Goal: Information Seeking & Learning: Learn about a topic

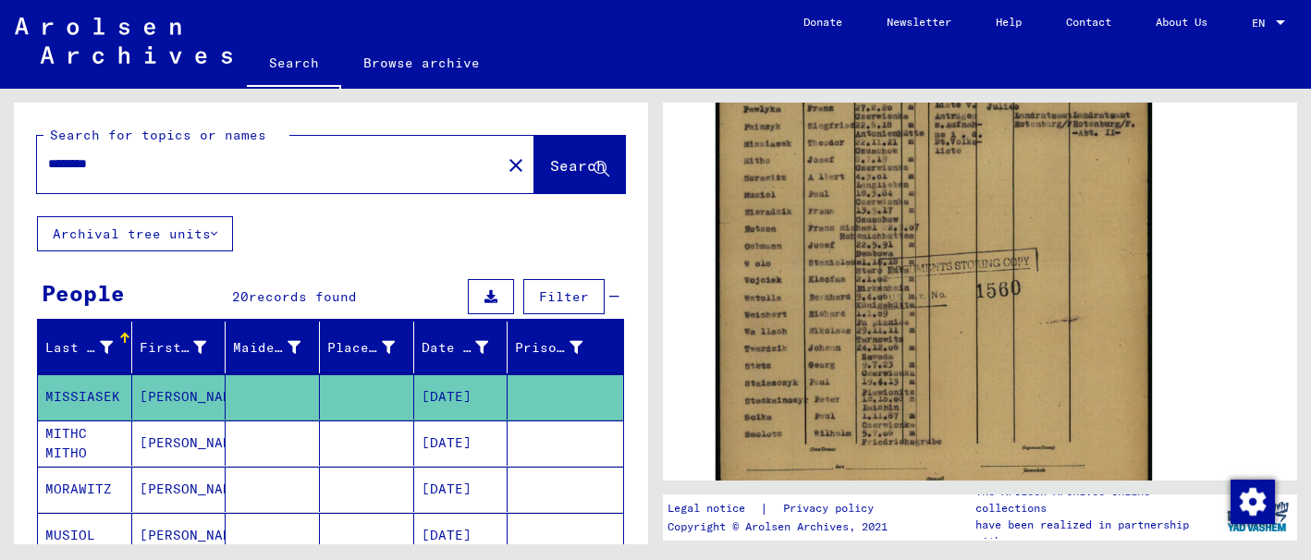
scroll to position [538, 0]
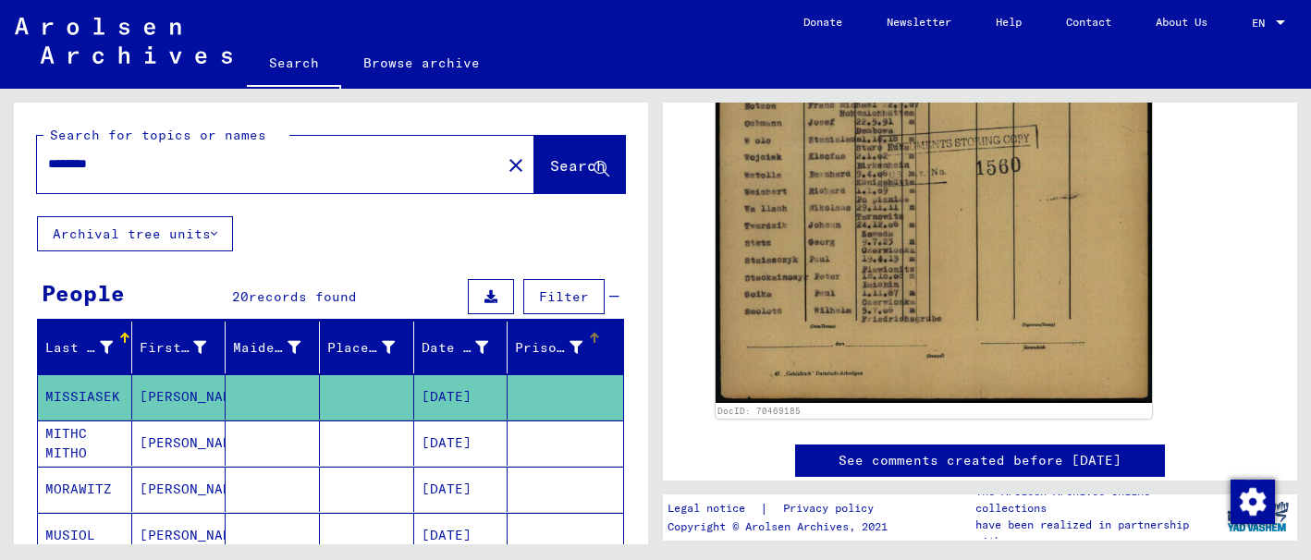
click at [593, 339] on div at bounding box center [594, 338] width 2 height 9
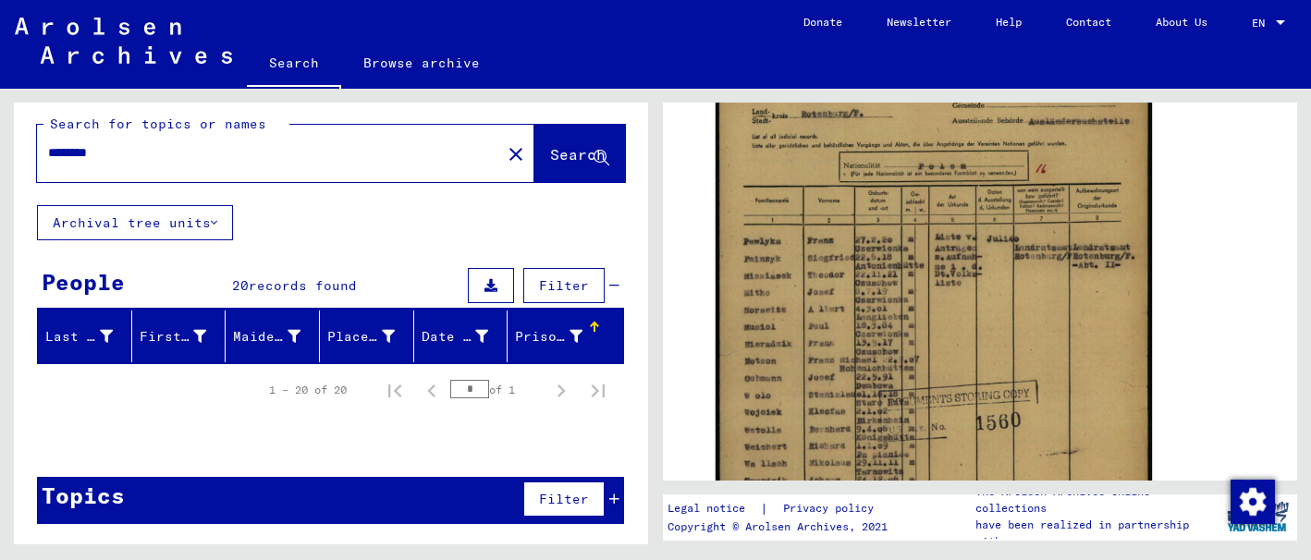
scroll to position [280, 0]
click at [217, 219] on icon at bounding box center [214, 222] width 6 height 13
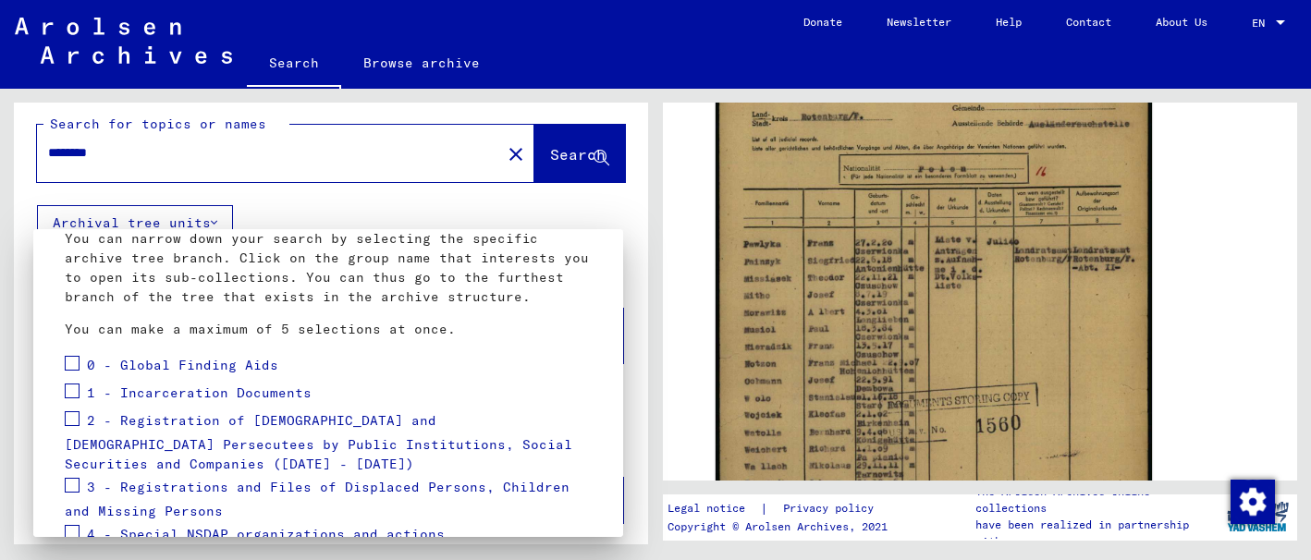
scroll to position [0, 0]
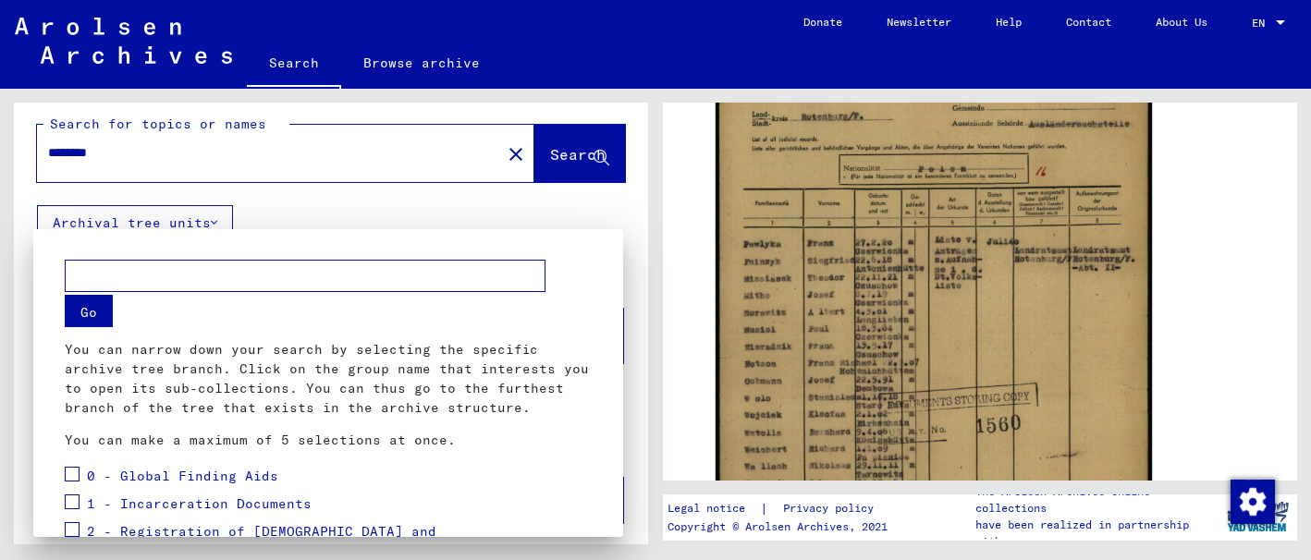
drag, startPoint x: 1286, startPoint y: 318, endPoint x: 1309, endPoint y: 333, distance: 27.4
click at [1304, 361] on div at bounding box center [655, 280] width 1311 height 560
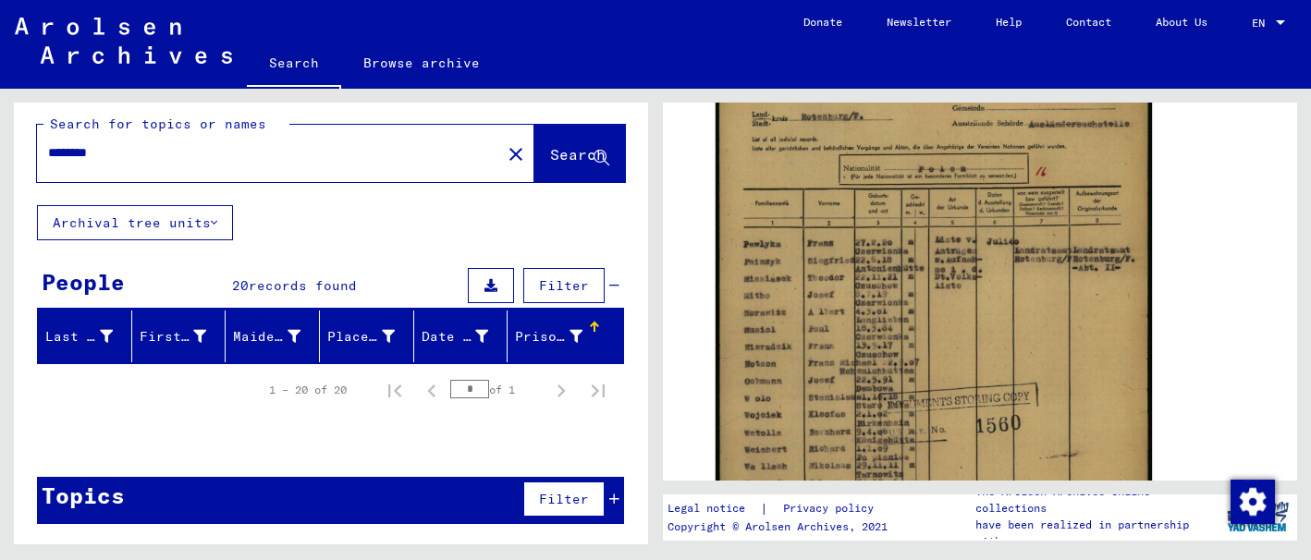
click at [623, 352] on div "Last Name First Name Maiden Name Place of Birth Date of Birth Prisoner # 1 – 20…" at bounding box center [331, 371] width 634 height 120
click at [602, 409] on div "1 – 20 of 20 * of 1" at bounding box center [330, 390] width 587 height 52
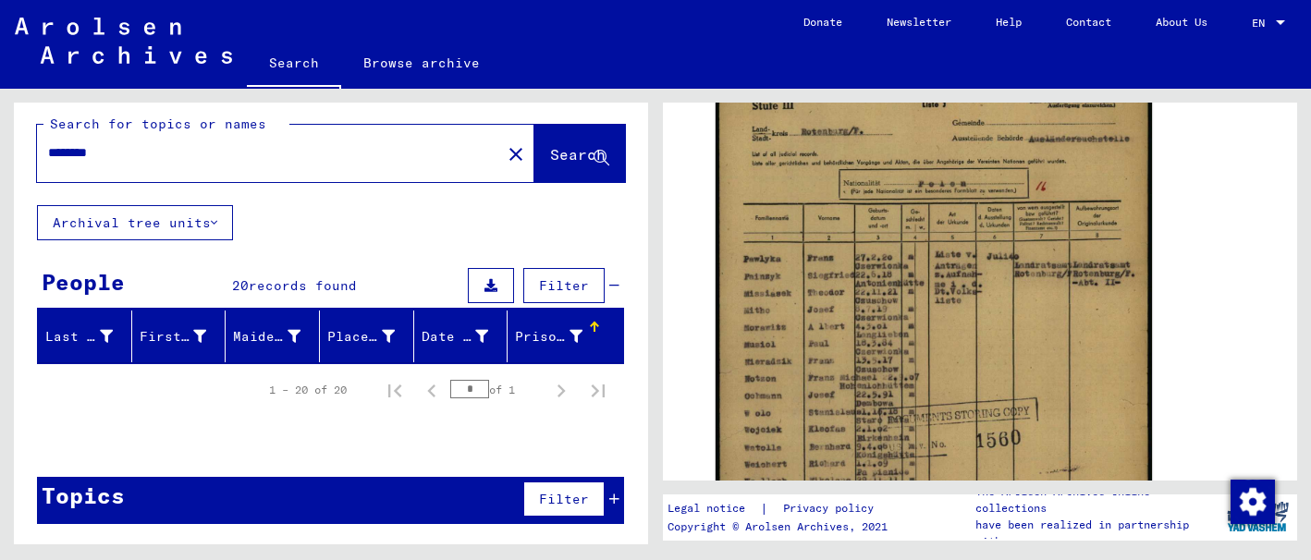
scroll to position [243, 0]
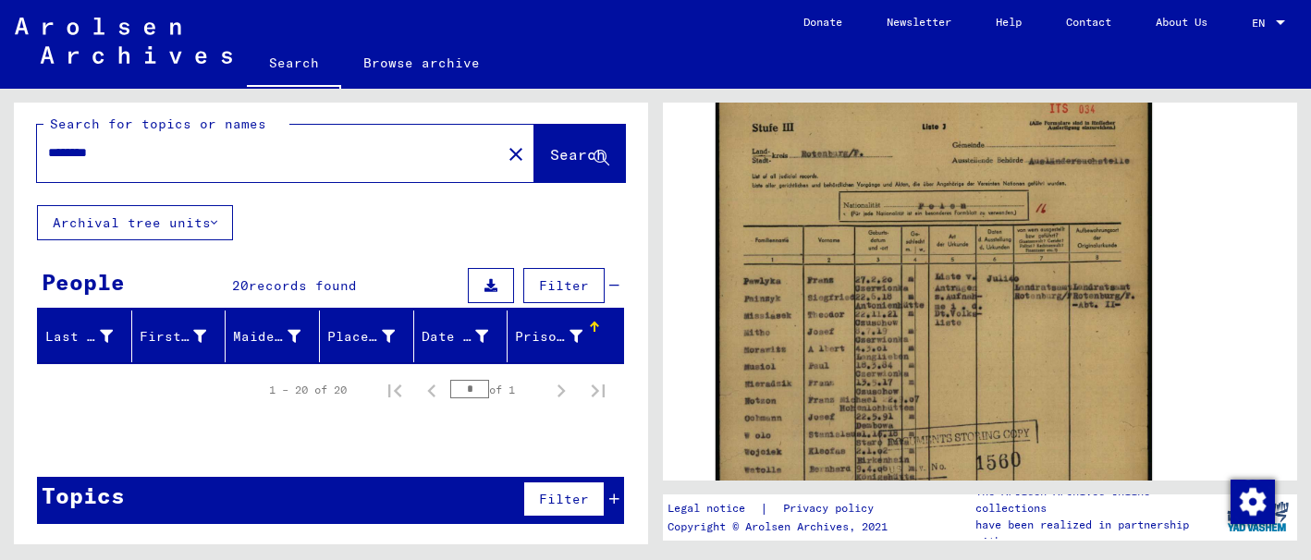
click at [280, 280] on span "records found" at bounding box center [303, 285] width 108 height 17
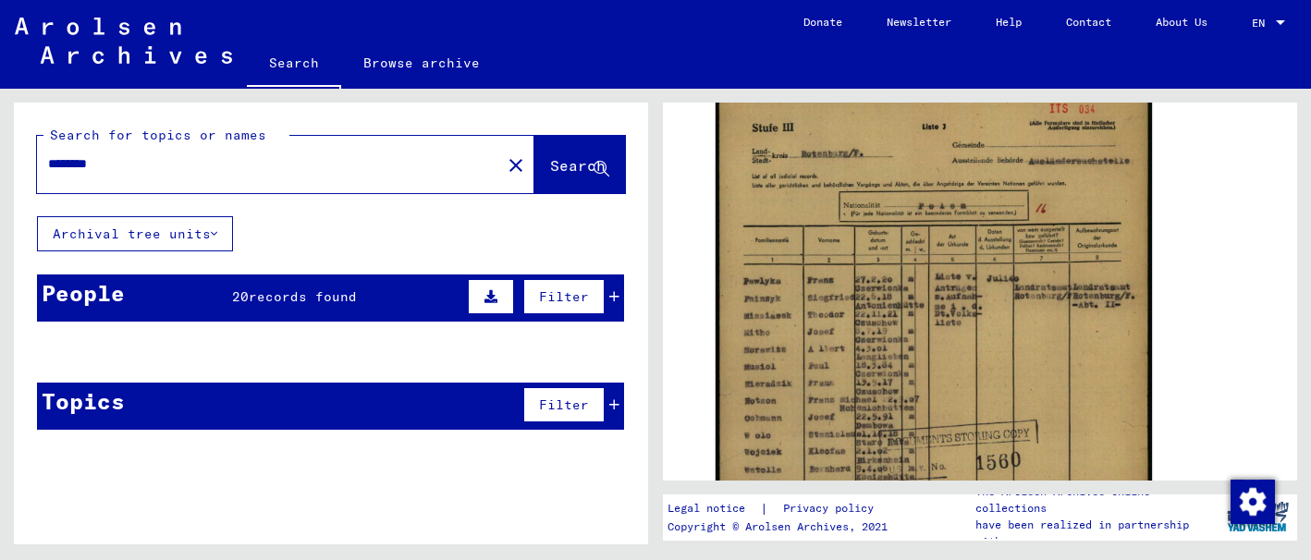
scroll to position [0, 0]
click at [91, 297] on div "People" at bounding box center [83, 292] width 83 height 33
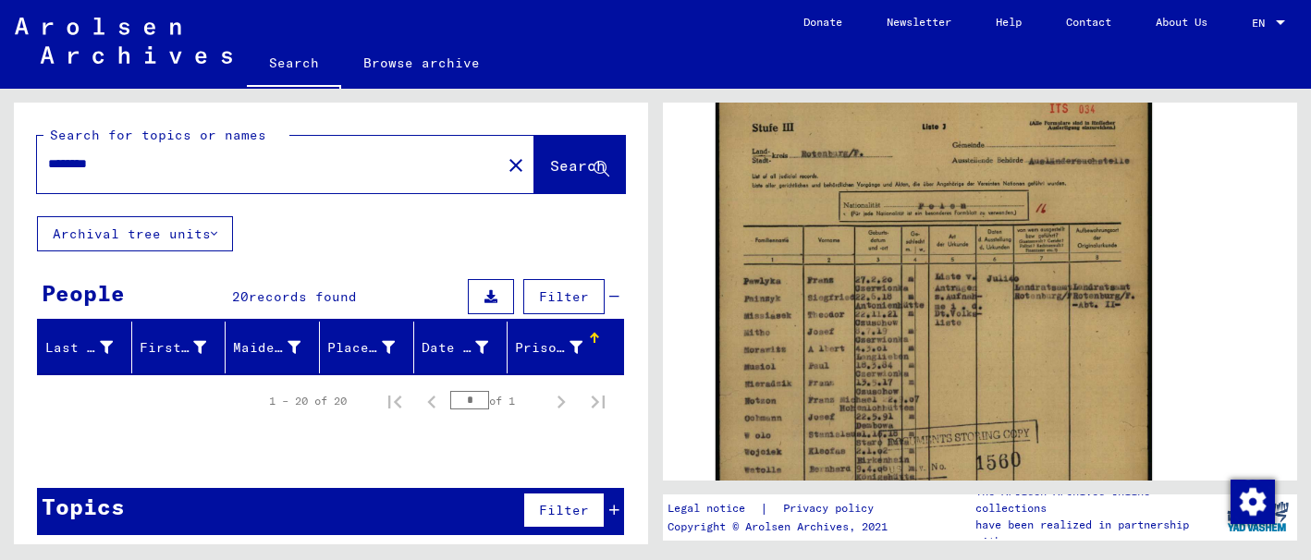
click at [580, 327] on mat-header-cell "Prisoner #" at bounding box center [565, 348] width 116 height 52
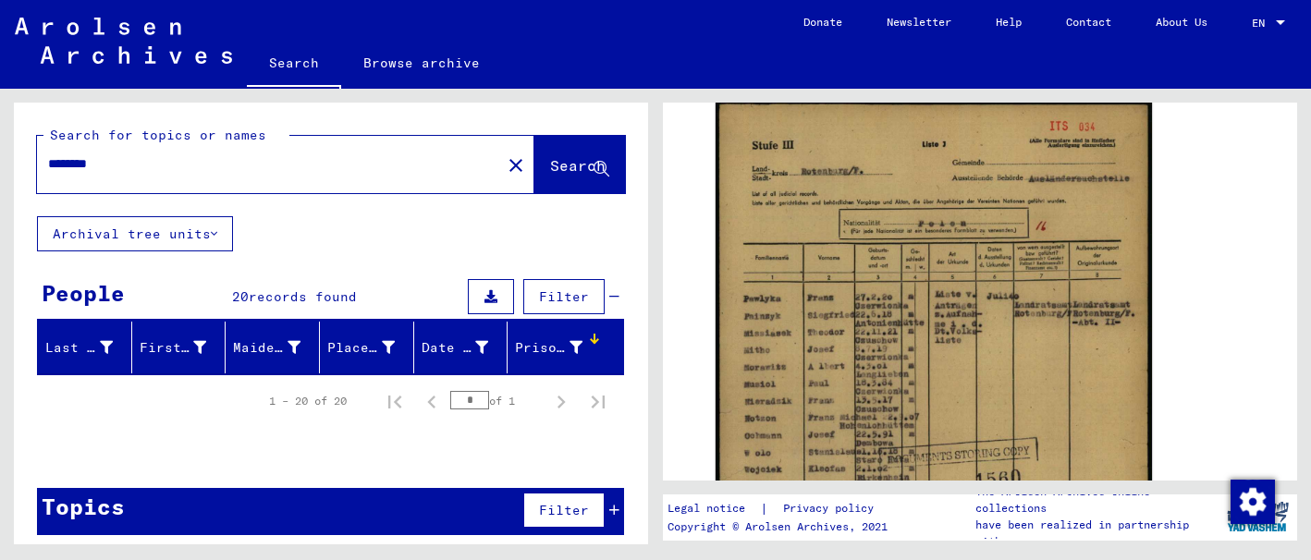
scroll to position [133, 0]
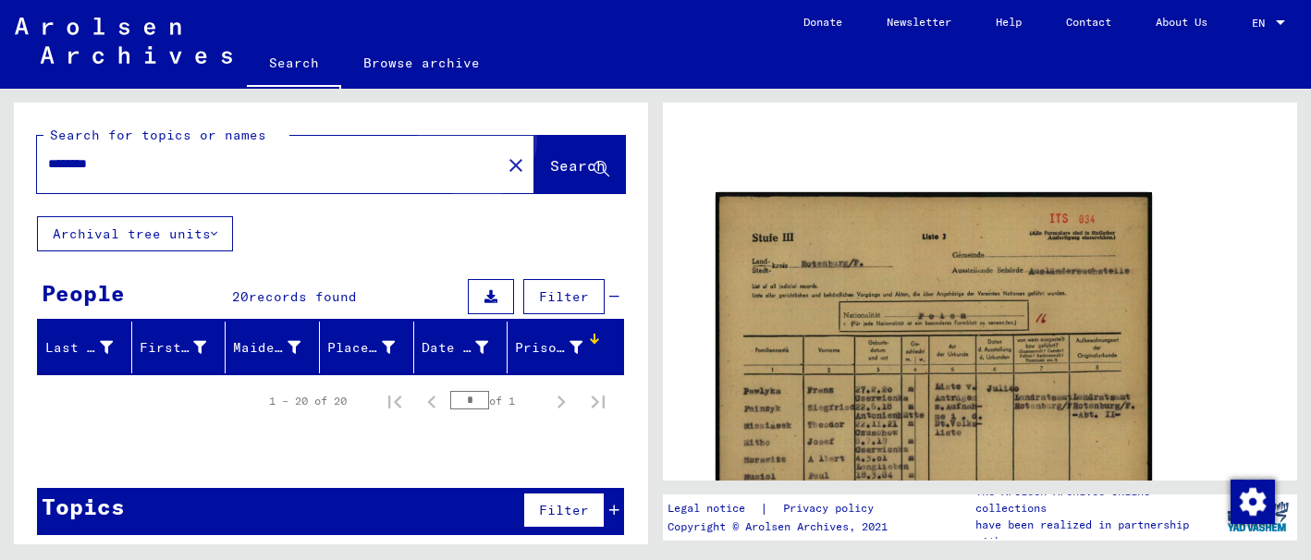
click at [550, 161] on span "Search" at bounding box center [577, 165] width 55 height 18
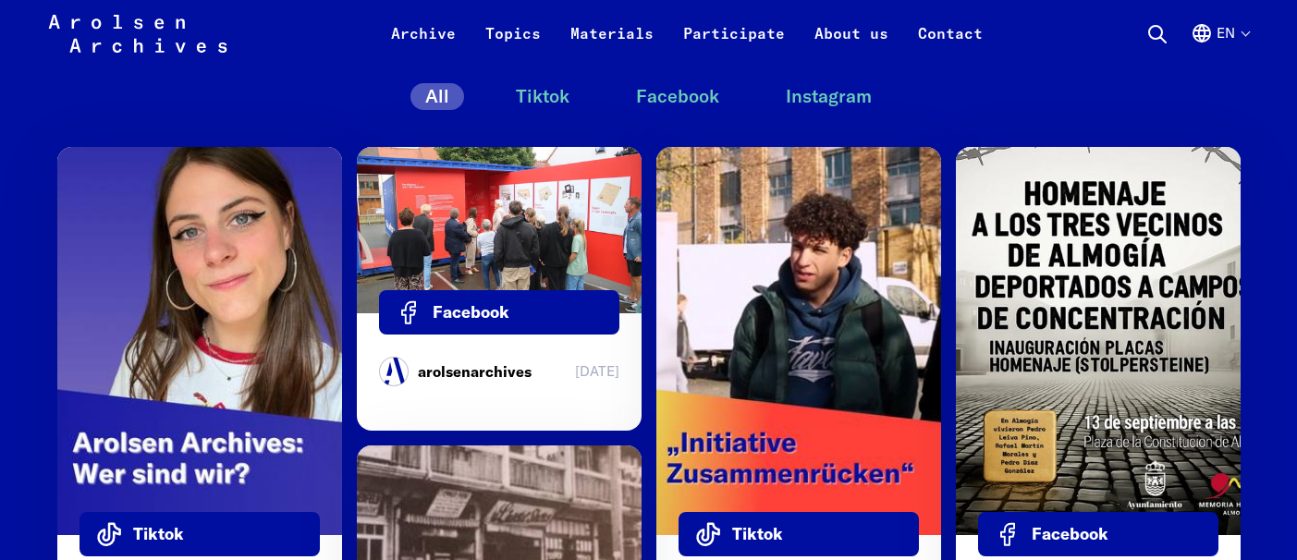
scroll to position [5928, 0]
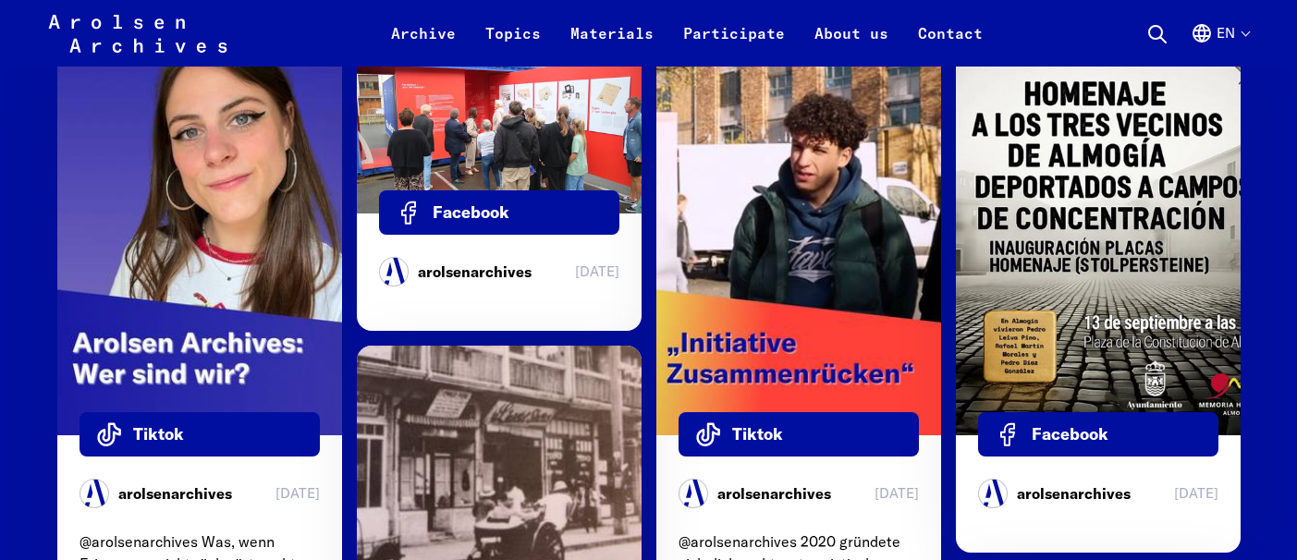
drag, startPoint x: 172, startPoint y: 245, endPoint x: 179, endPoint y: 251, distance: 9.8
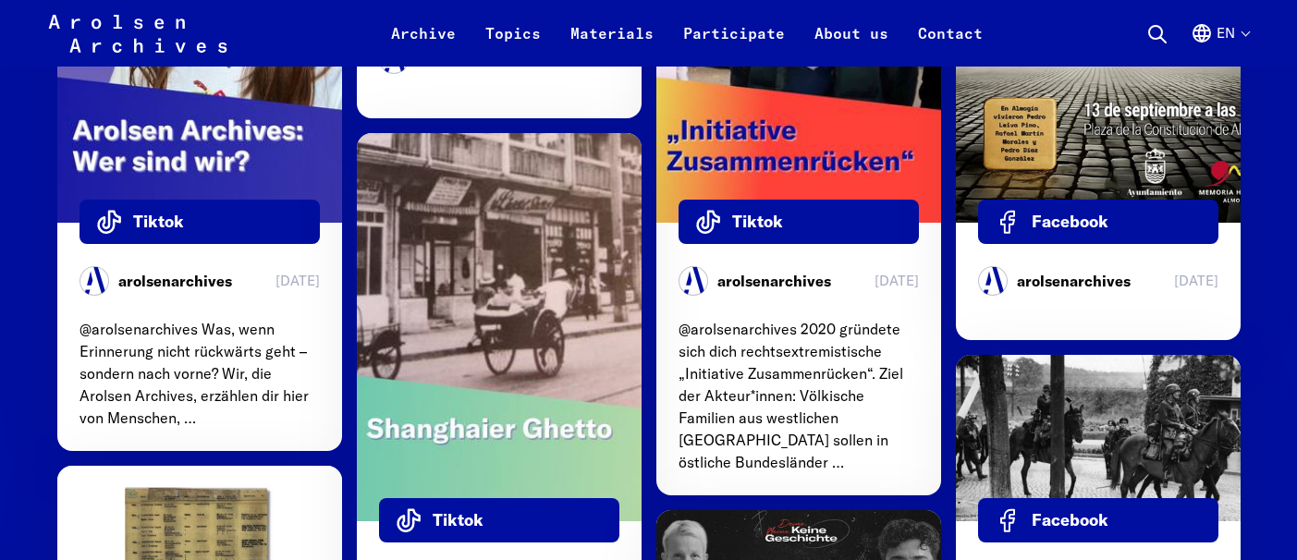
scroll to position [6233, 0]
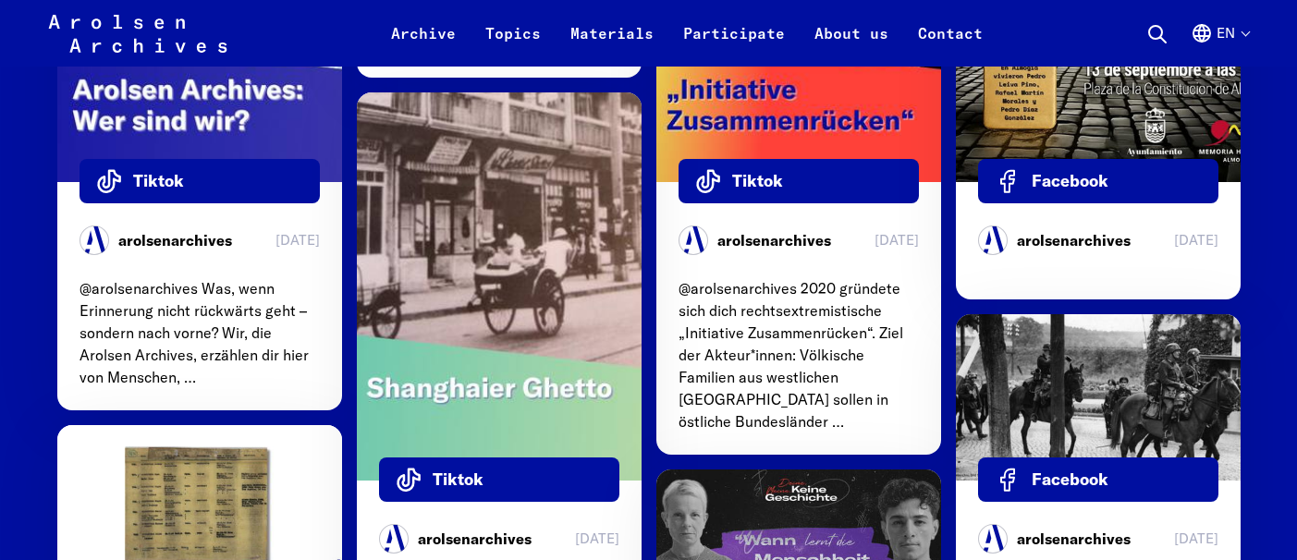
scroll to position [6194, 0]
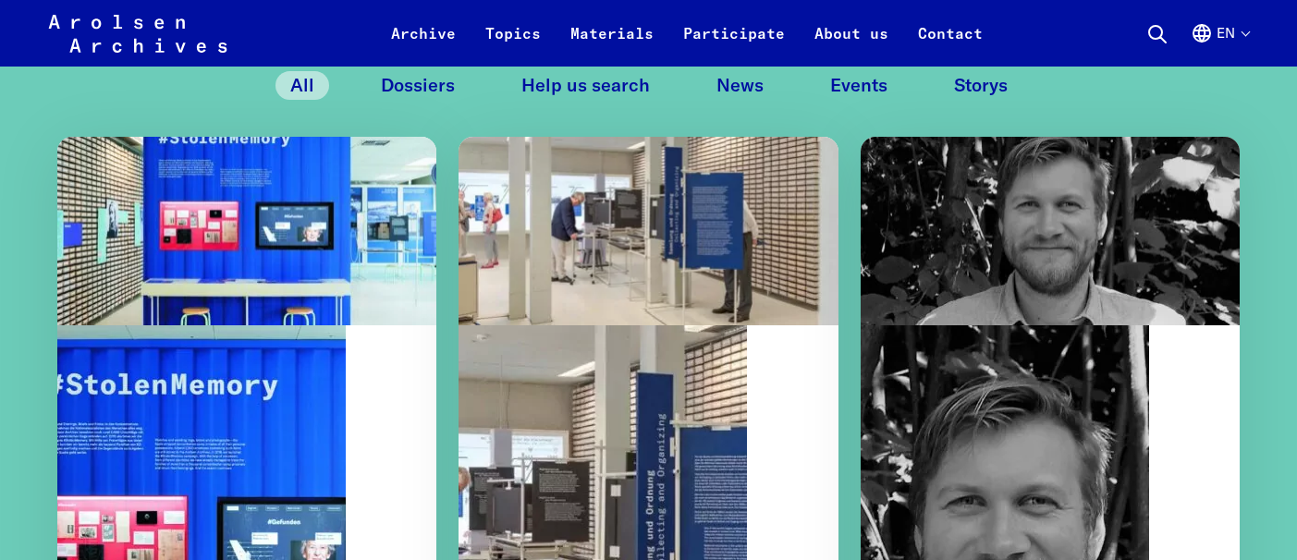
scroll to position [1797, 0]
